Goal: Transaction & Acquisition: Subscribe to service/newsletter

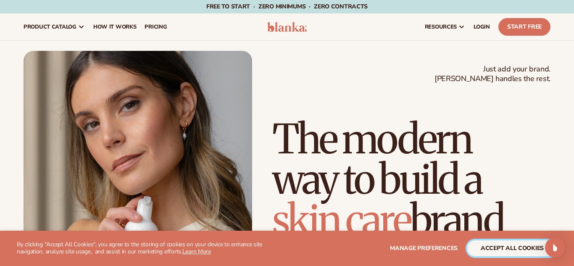
click at [537, 248] on button "accept all cookies" at bounding box center [513, 249] width 90 height 16
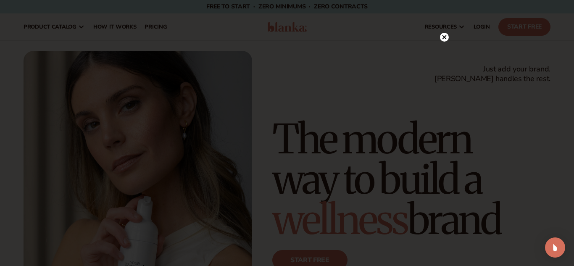
scroll to position [100, 0]
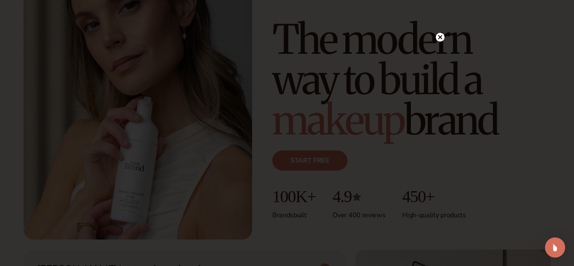
click at [441, 36] on icon at bounding box center [441, 37] width 4 height 4
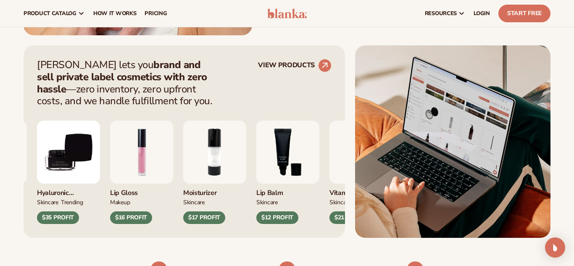
scroll to position [303, 0]
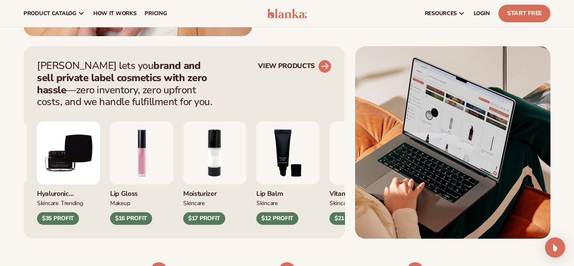
click at [299, 67] on link "VIEW PRODUCTS" at bounding box center [295, 66] width 74 height 13
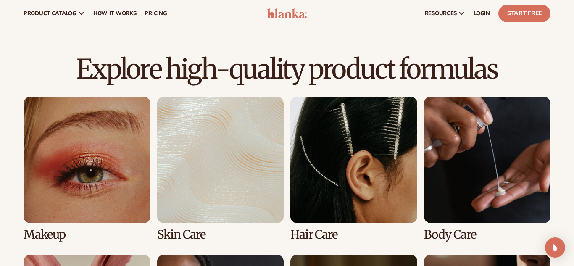
scroll to position [527, 0]
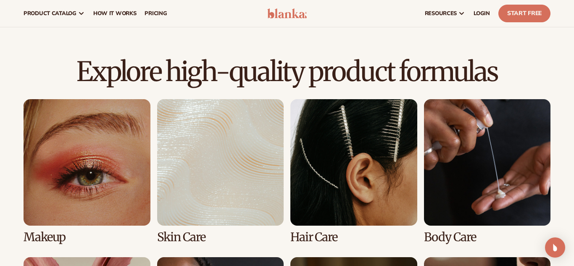
click at [63, 181] on link "1 / 8" at bounding box center [87, 171] width 127 height 145
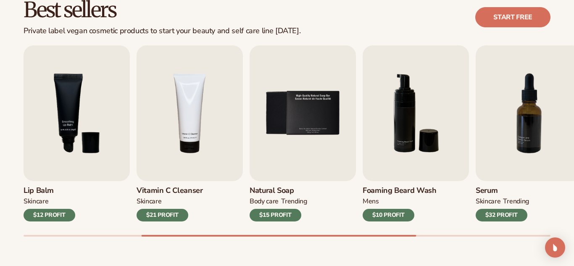
scroll to position [251, 0]
click at [95, 143] on img "3 / 9" at bounding box center [77, 113] width 106 height 136
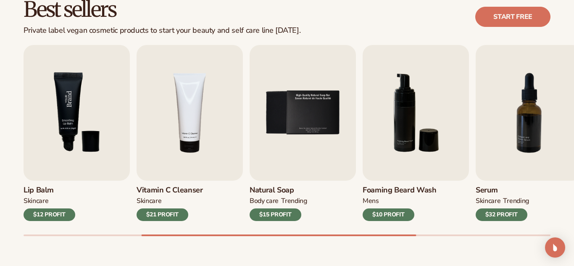
click at [79, 161] on img "3 / 9" at bounding box center [77, 113] width 106 height 136
click at [536, 13] on link "Start free" at bounding box center [513, 17] width 75 height 20
